Goal: Task Accomplishment & Management: Manage account settings

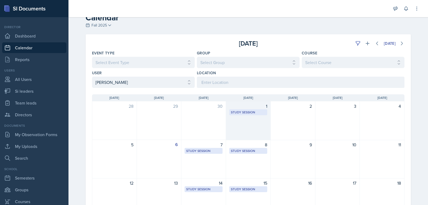
scroll to position [27, 0]
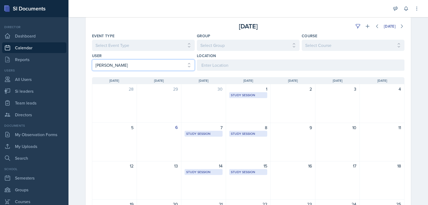
click at [173, 68] on select "Select User All [PERSON_NAME] [PERSON_NAME] [PERSON_NAME] [PERSON_NAME] [PERSON…" at bounding box center [143, 64] width 103 height 11
click at [92, 59] on select "Select User All [PERSON_NAME] [PERSON_NAME] [PERSON_NAME] [PERSON_NAME] [PERSON…" at bounding box center [143, 64] width 103 height 11
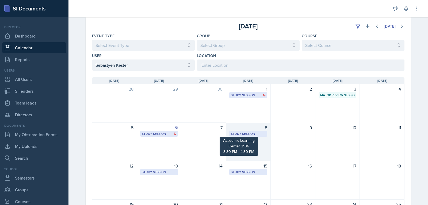
click at [248, 134] on div "Study Session" at bounding box center [248, 133] width 35 height 5
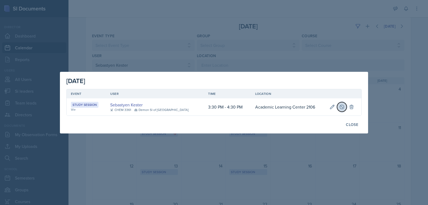
click at [339, 106] on icon at bounding box center [341, 106] width 5 height 5
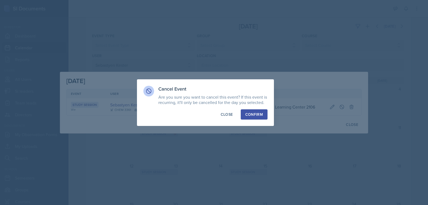
click at [248, 111] on button "Confirm" at bounding box center [254, 114] width 27 height 10
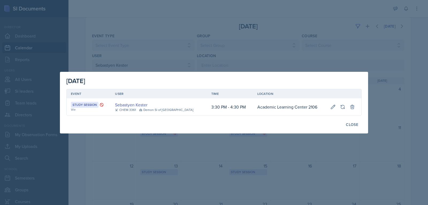
click at [191, 48] on div at bounding box center [214, 102] width 428 height 205
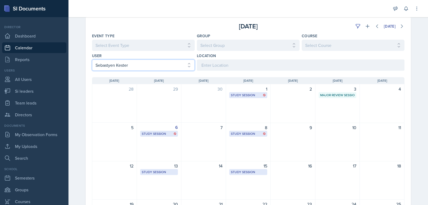
click at [173, 63] on select "Select User All [PERSON_NAME] [PERSON_NAME] [PERSON_NAME] [PERSON_NAME] [PERSON…" at bounding box center [143, 64] width 103 height 11
click at [92, 59] on select "Select User All [PERSON_NAME] [PERSON_NAME] [PERSON_NAME] [PERSON_NAME] [PERSON…" at bounding box center [143, 64] width 103 height 11
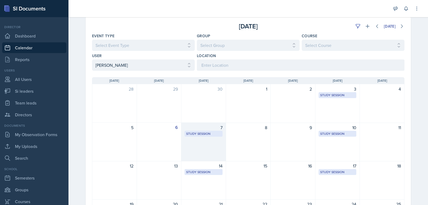
click at [218, 142] on div "7 Study Session [PERSON_NAME][GEOGRAPHIC_DATA] 221 3:00 PM - 4:00 PM" at bounding box center [203, 142] width 45 height 39
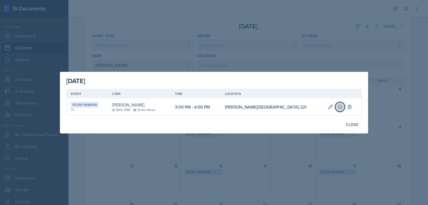
click at [335, 103] on button at bounding box center [340, 107] width 10 height 10
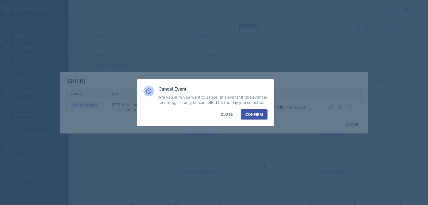
click at [262, 116] on div "Confirm" at bounding box center [254, 114] width 18 height 5
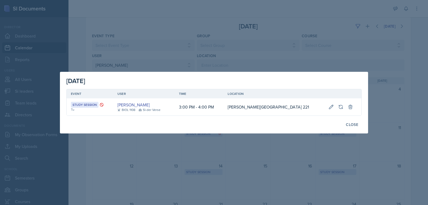
click at [221, 43] on div at bounding box center [214, 102] width 428 height 205
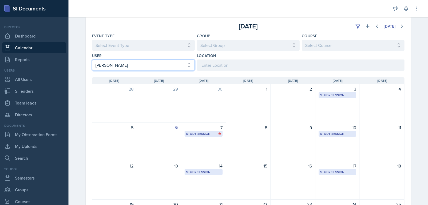
click at [173, 68] on select "Select User All [PERSON_NAME] [PERSON_NAME] [PERSON_NAME] [PERSON_NAME] [PERSON…" at bounding box center [143, 64] width 103 height 11
click at [113, 58] on div "User" at bounding box center [143, 55] width 103 height 5
click at [114, 65] on select "Select User All [PERSON_NAME] [PERSON_NAME] [PERSON_NAME] [PERSON_NAME] [PERSON…" at bounding box center [143, 64] width 103 height 11
select select "1d3c4b57-44e3-4997-a868-5512fc005781"
click at [92, 59] on select "Select User All [PERSON_NAME] [PERSON_NAME] [PERSON_NAME] [PERSON_NAME] [PERSON…" at bounding box center [143, 64] width 103 height 11
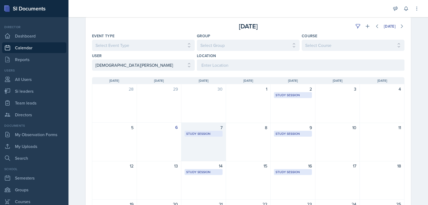
click at [191, 131] on div "Study Session [GEOGRAPHIC_DATA] (M) 2229 5:30 PM - 6:20 PM" at bounding box center [204, 134] width 38 height 6
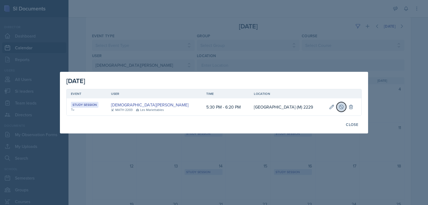
click at [340, 107] on button at bounding box center [342, 107] width 10 height 10
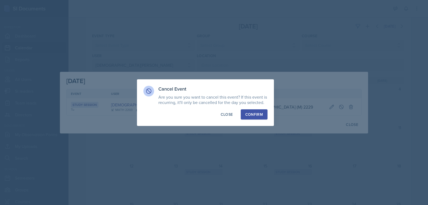
click at [253, 116] on div "Confirm" at bounding box center [254, 114] width 18 height 5
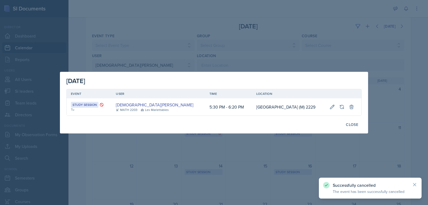
click at [277, 60] on div at bounding box center [214, 102] width 428 height 205
